Goal: Task Accomplishment & Management: Complete application form

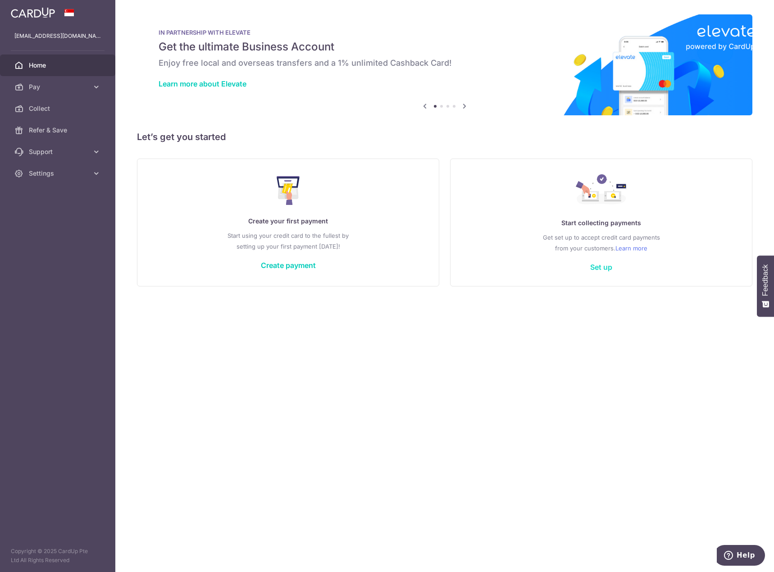
click at [598, 265] on link "Set up" at bounding box center [601, 267] width 22 height 9
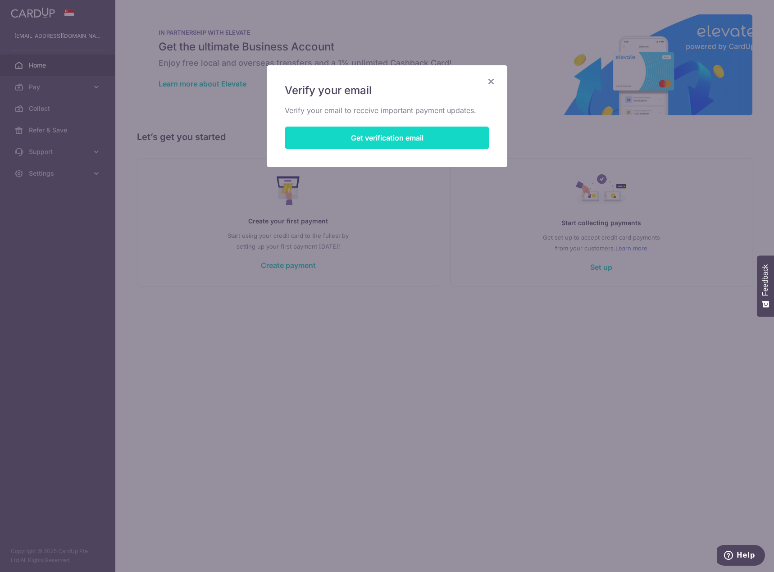
click at [412, 140] on button "Get verification email" at bounding box center [387, 138] width 204 height 23
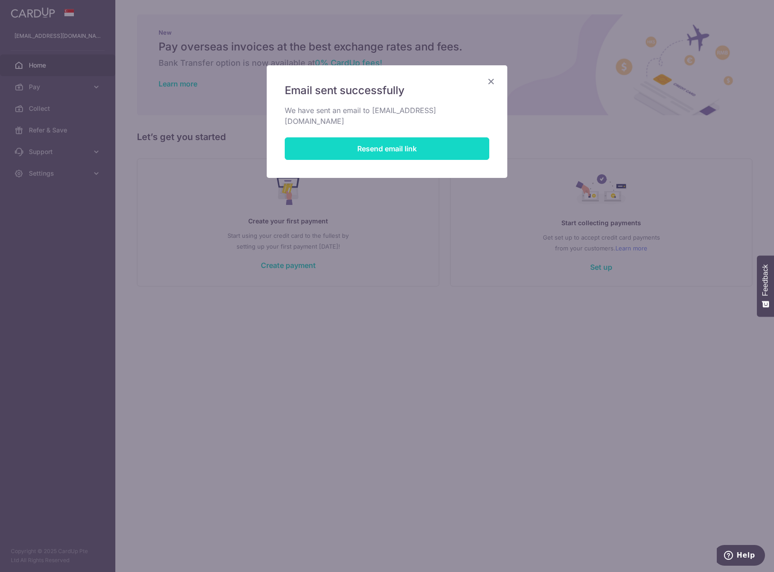
click at [401, 137] on button "Resend email link" at bounding box center [387, 148] width 204 height 23
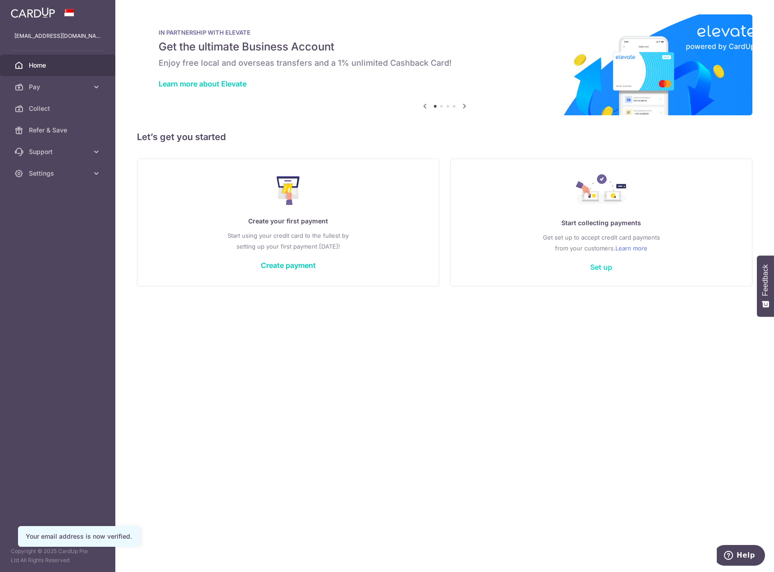
click at [603, 267] on link "Set up" at bounding box center [601, 267] width 22 height 9
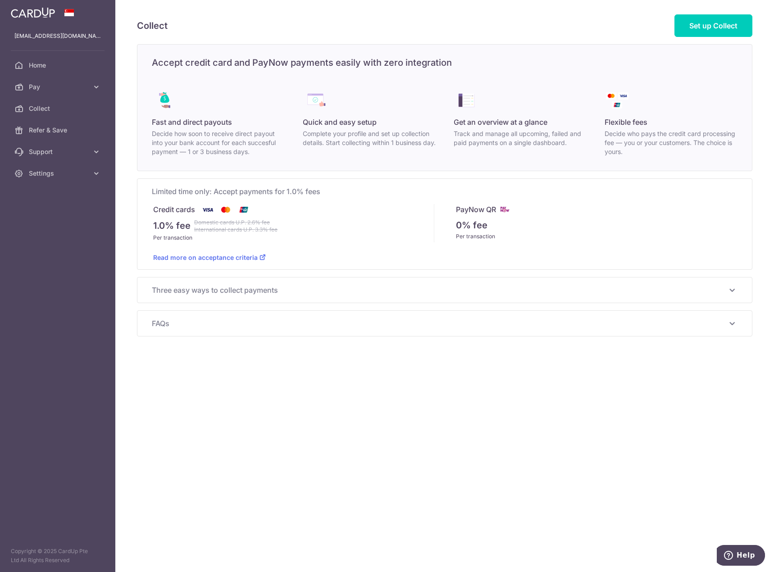
click at [250, 294] on span "Three easy ways to collect payments" at bounding box center [439, 290] width 575 height 11
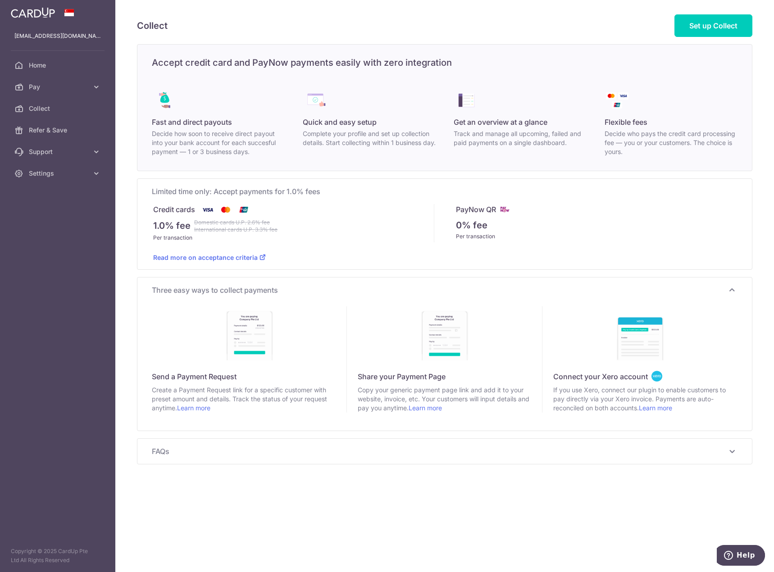
click at [197, 451] on span "FAQs" at bounding box center [439, 451] width 575 height 11
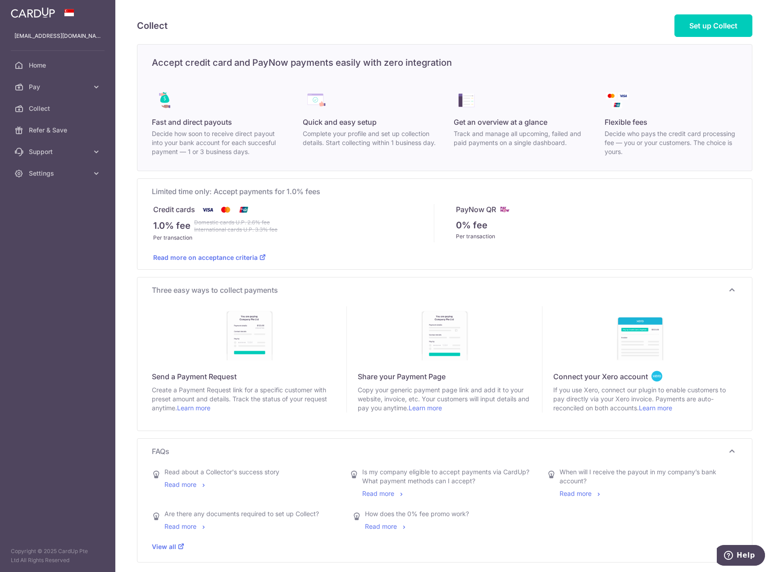
scroll to position [40, 0]
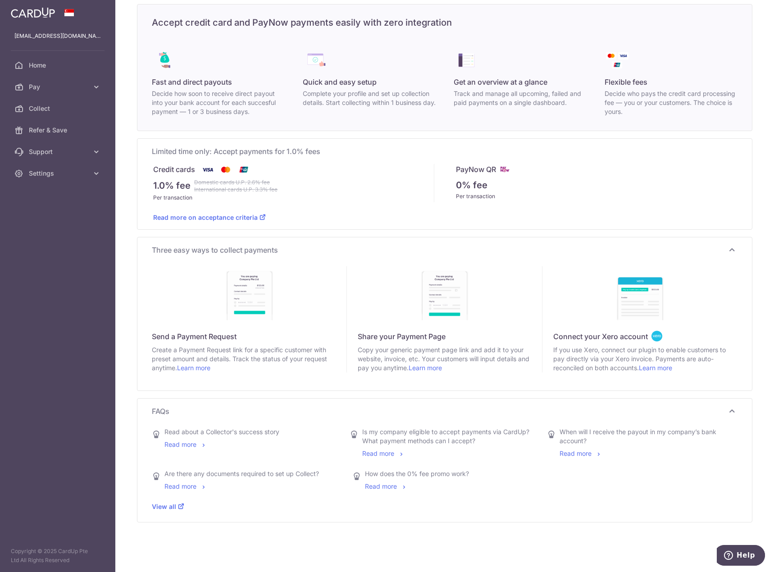
click at [571, 453] on link "Read more" at bounding box center [580, 453] width 43 height 8
click at [41, 110] on span "Collect" at bounding box center [58, 108] width 59 height 9
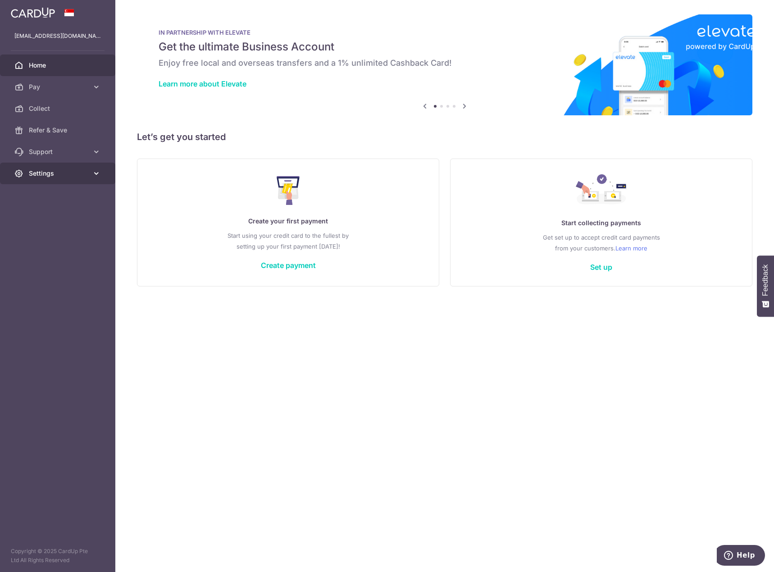
click at [56, 171] on span "Settings" at bounding box center [58, 173] width 59 height 9
click at [43, 213] on span "Logout" at bounding box center [58, 216] width 59 height 9
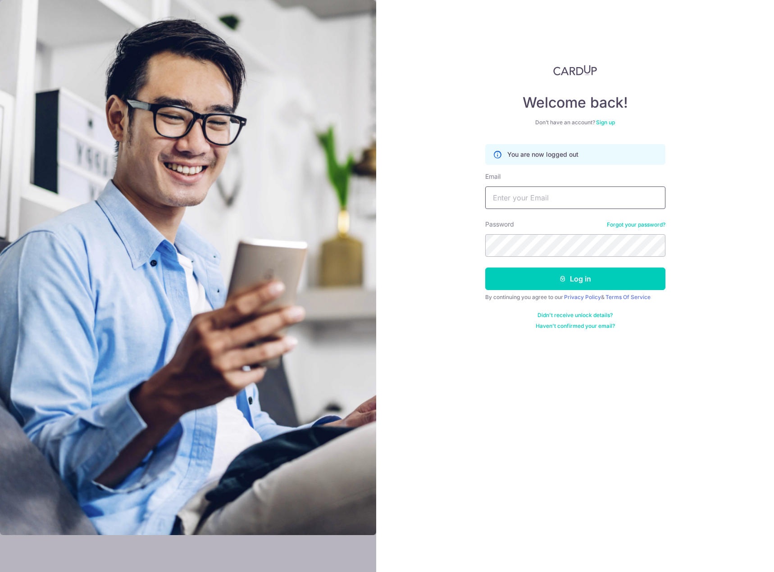
type input "[EMAIL_ADDRESS][DOMAIN_NAME]"
click at [707, 121] on div "Welcome back! Don’t have an account? Sign up You are now logged out Email mjohn…" at bounding box center [575, 286] width 398 height 572
click at [607, 122] on link "Sign up" at bounding box center [605, 122] width 19 height 7
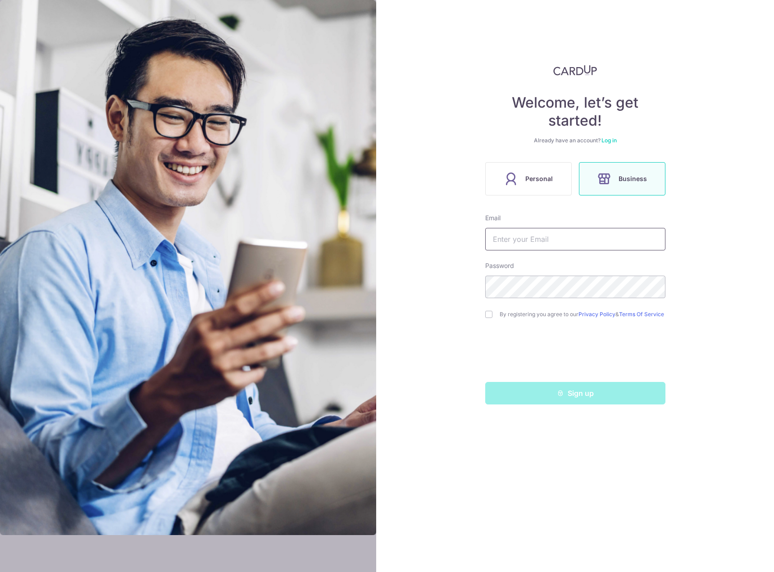
click at [622, 233] on input "text" at bounding box center [575, 239] width 180 height 23
type input "[EMAIL_ADDRESS][DOMAIN_NAME]"
click at [702, 310] on div "Welcome, let’s get started! Already have an account? Log in Personal Business E…" at bounding box center [575, 286] width 398 height 572
click at [489, 317] on input "checkbox" at bounding box center [488, 314] width 7 height 7
checkbox input "true"
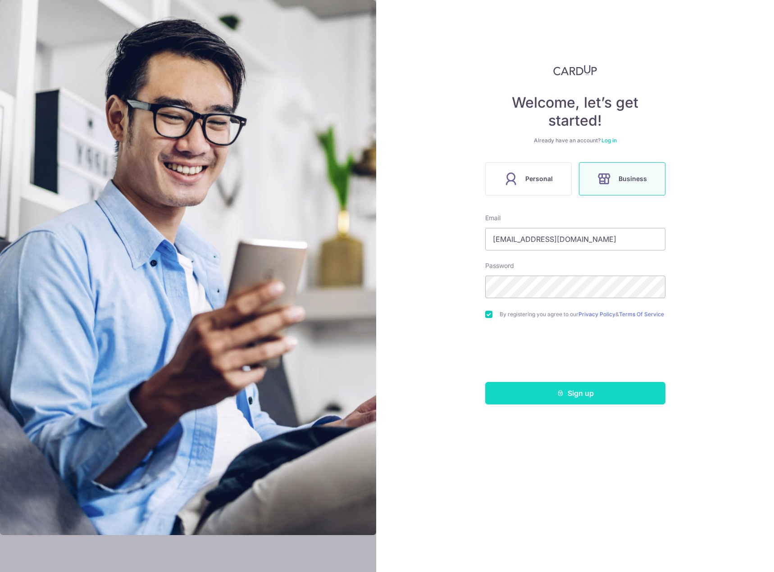
click at [576, 401] on button "Sign up" at bounding box center [575, 393] width 180 height 23
